Goal: Task Accomplishment & Management: Manage account settings

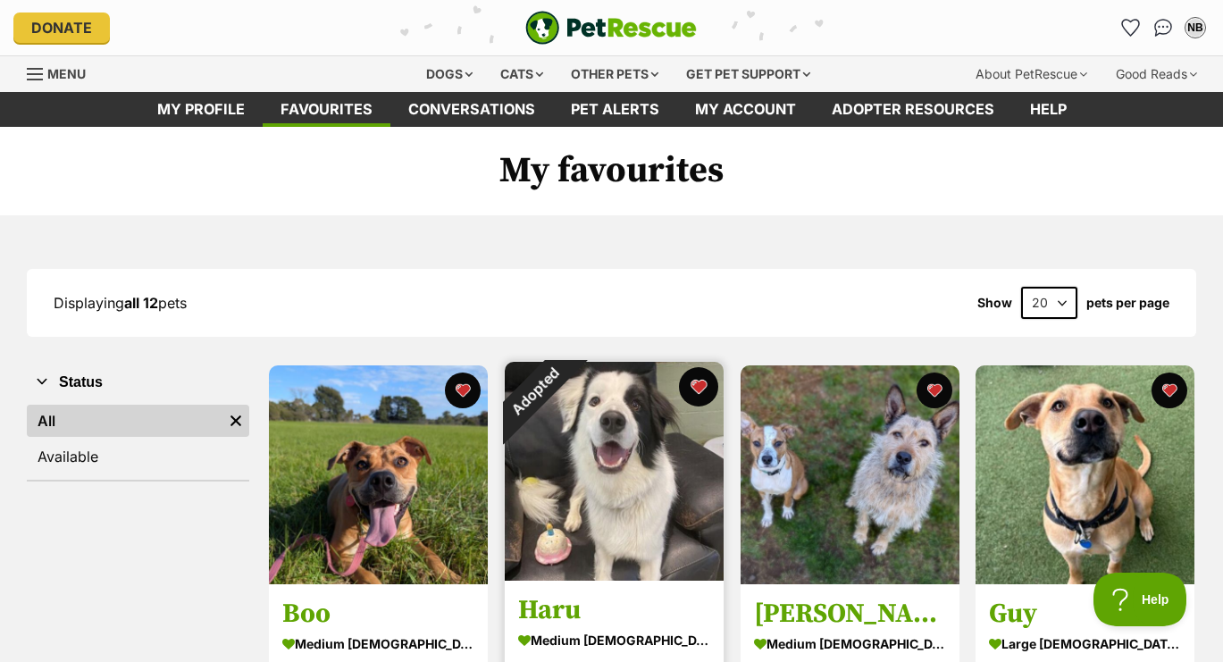
click at [703, 379] on button "favourite" at bounding box center [698, 386] width 39 height 39
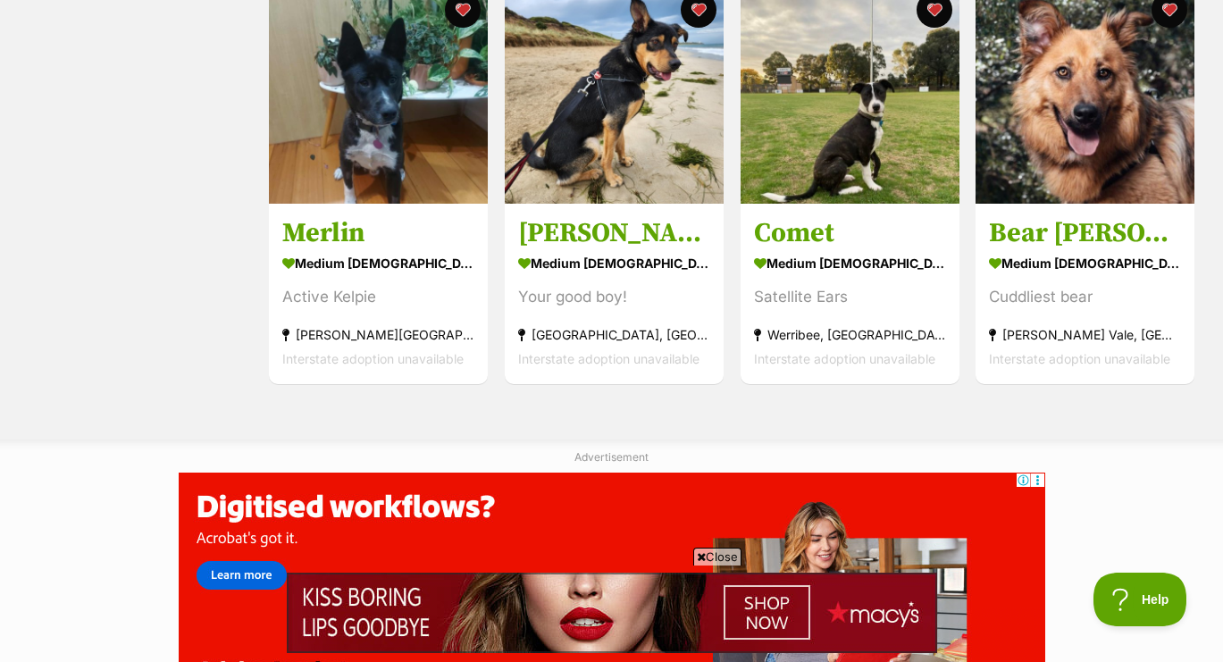
scroll to position [1217, 0]
